Goal: Find specific page/section: Find specific page/section

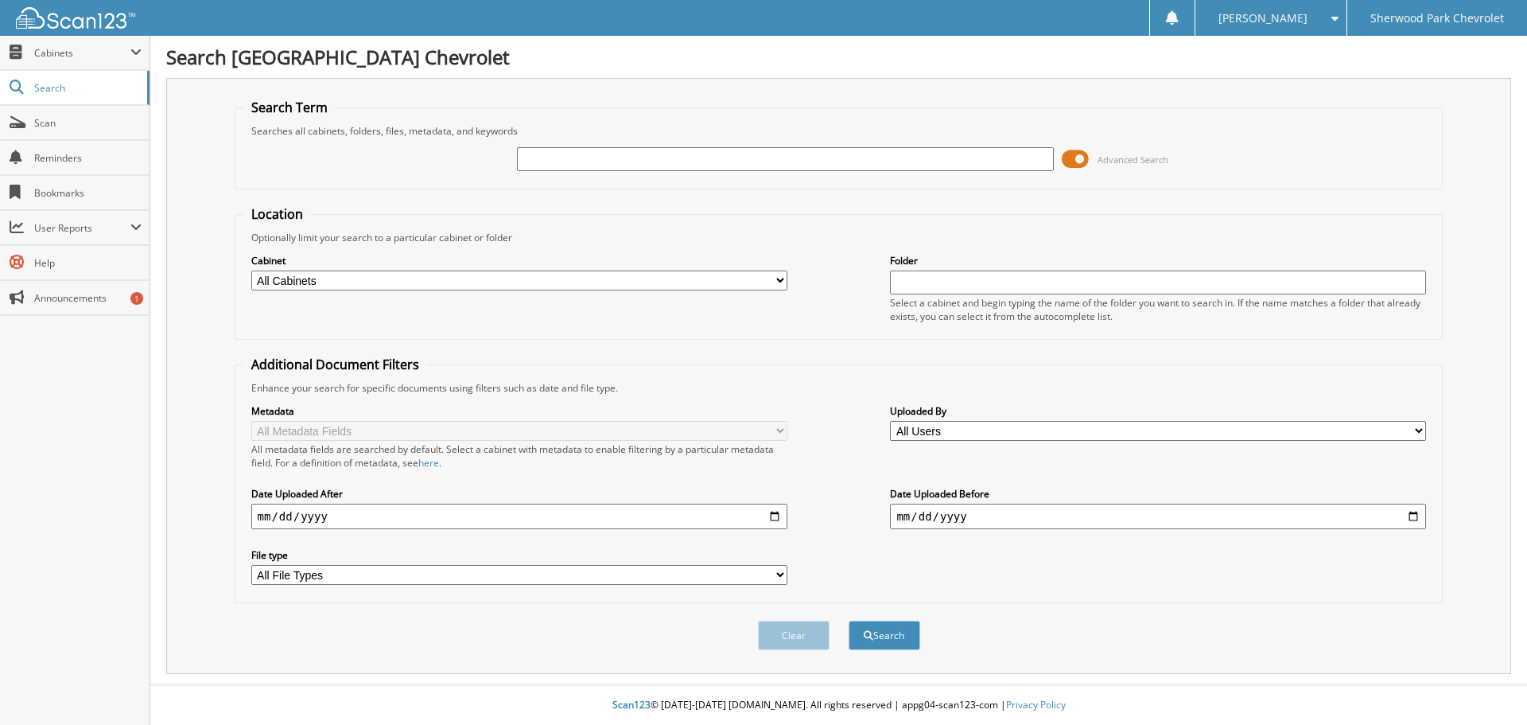
click at [539, 157] on input "text" at bounding box center [785, 159] width 536 height 24
type input "584542"
click at [849, 620] on button "Search" at bounding box center [885, 634] width 72 height 29
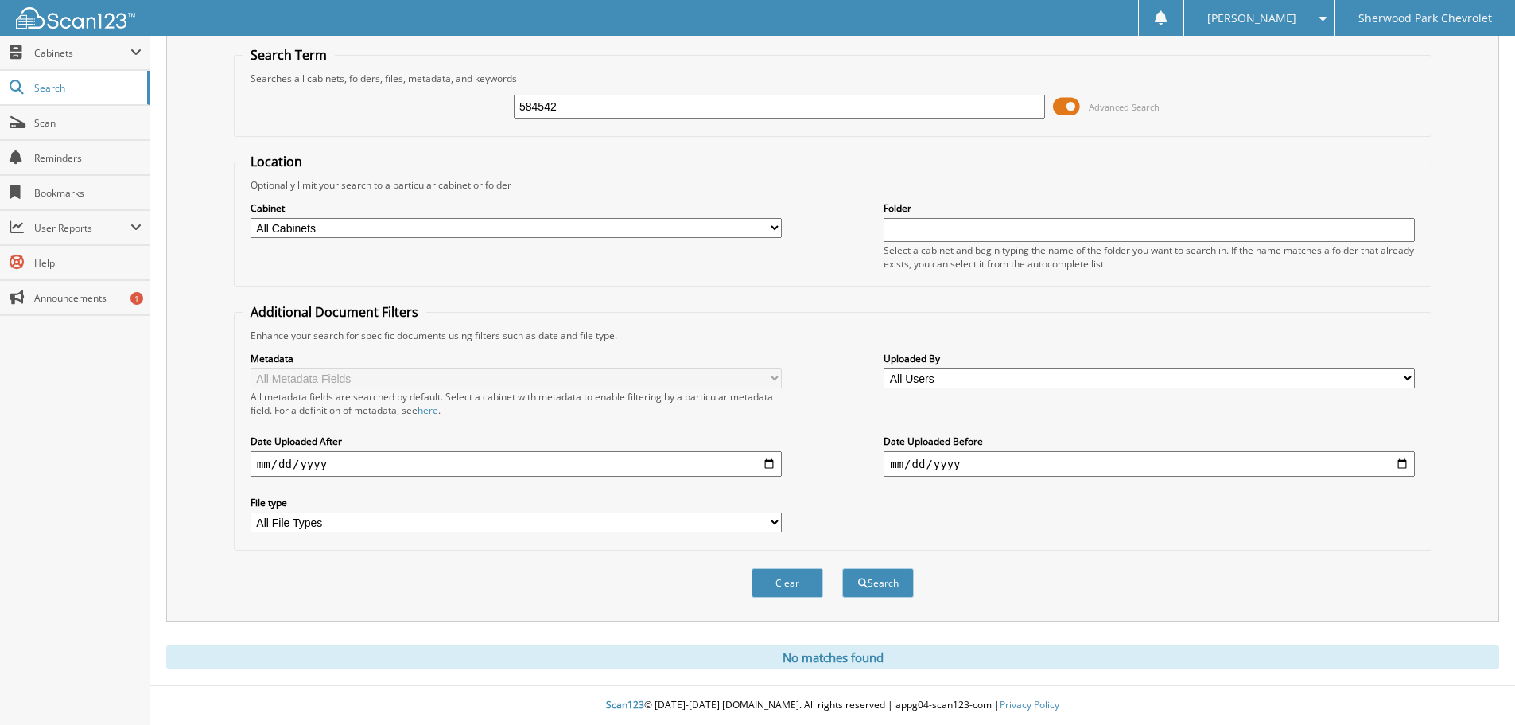
scroll to position [53, 0]
click at [52, 113] on link "Scan" at bounding box center [75, 123] width 150 height 34
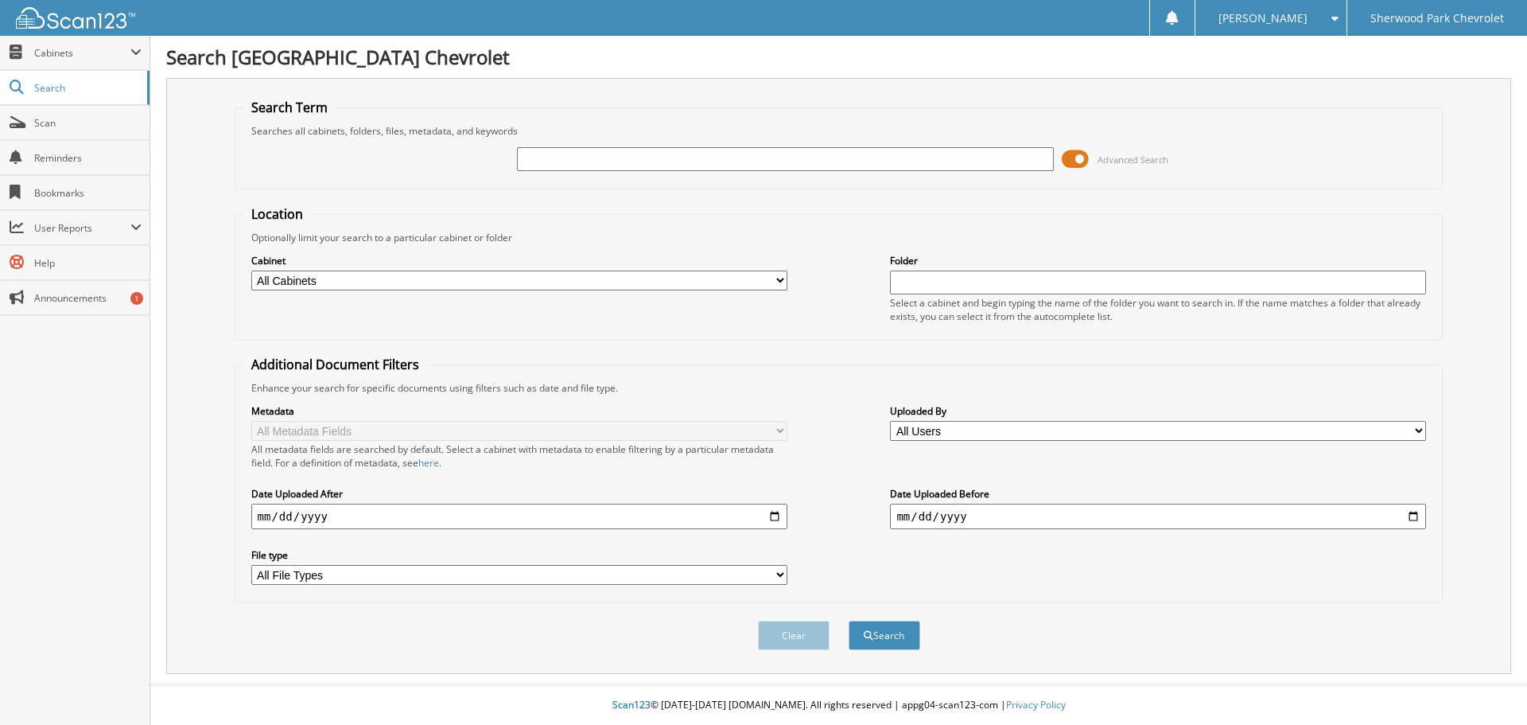
click at [552, 159] on input "text" at bounding box center [785, 159] width 536 height 24
type input "584538"
click at [849, 620] on button "Search" at bounding box center [885, 634] width 72 height 29
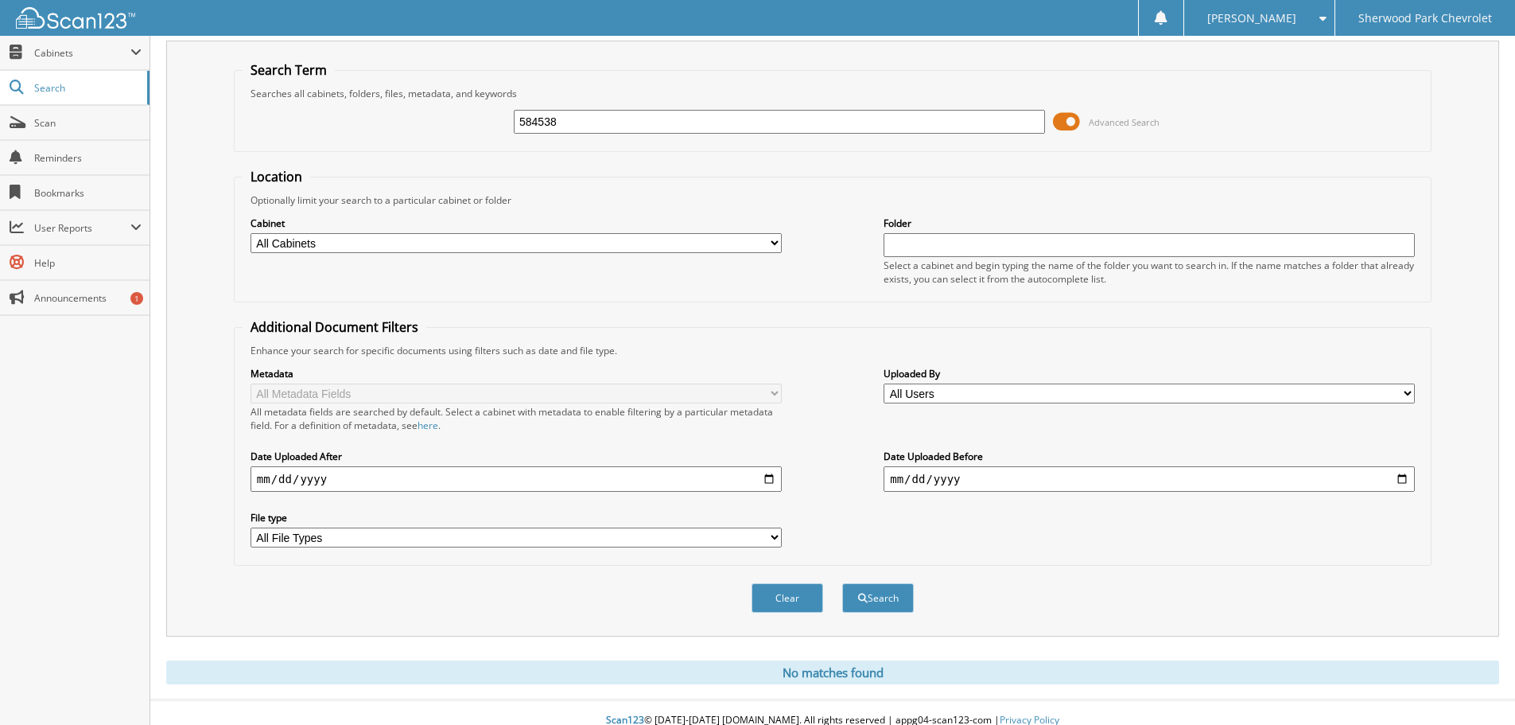
scroll to position [53, 0]
